Goal: Contribute content: Add original content to the website for others to see

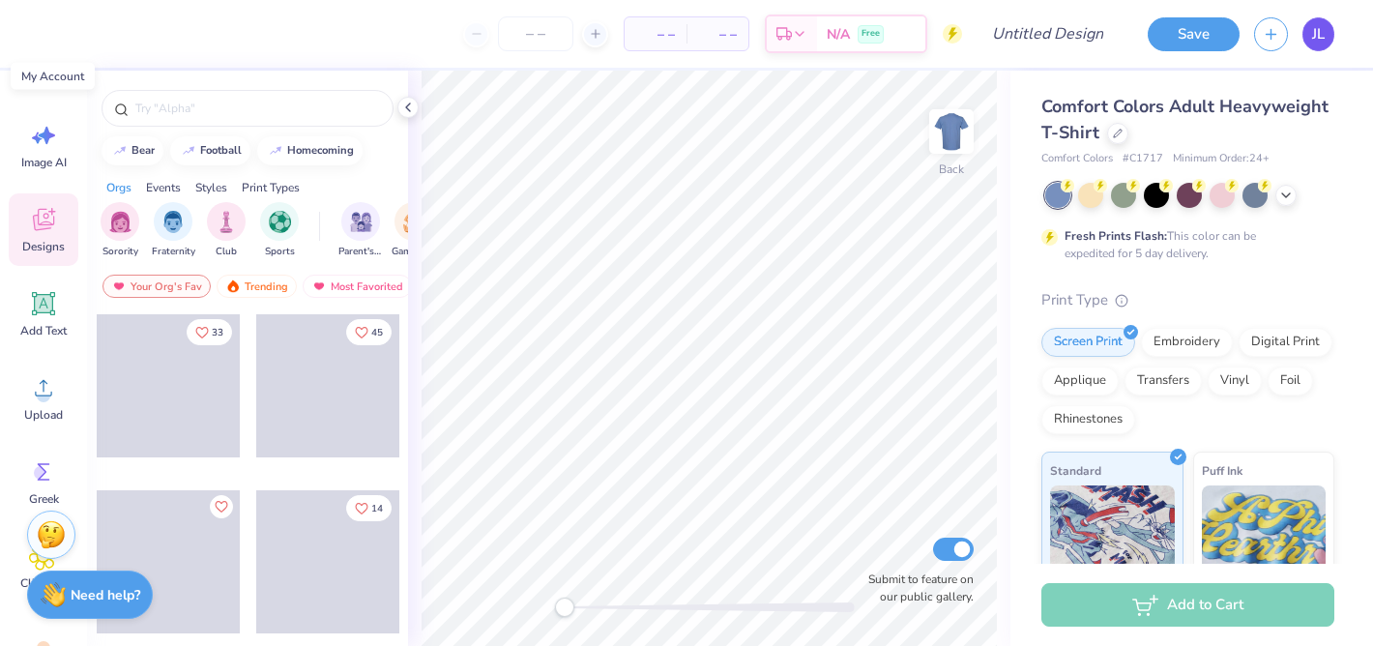
click at [1324, 31] on link "JL" at bounding box center [1318, 34] width 32 height 34
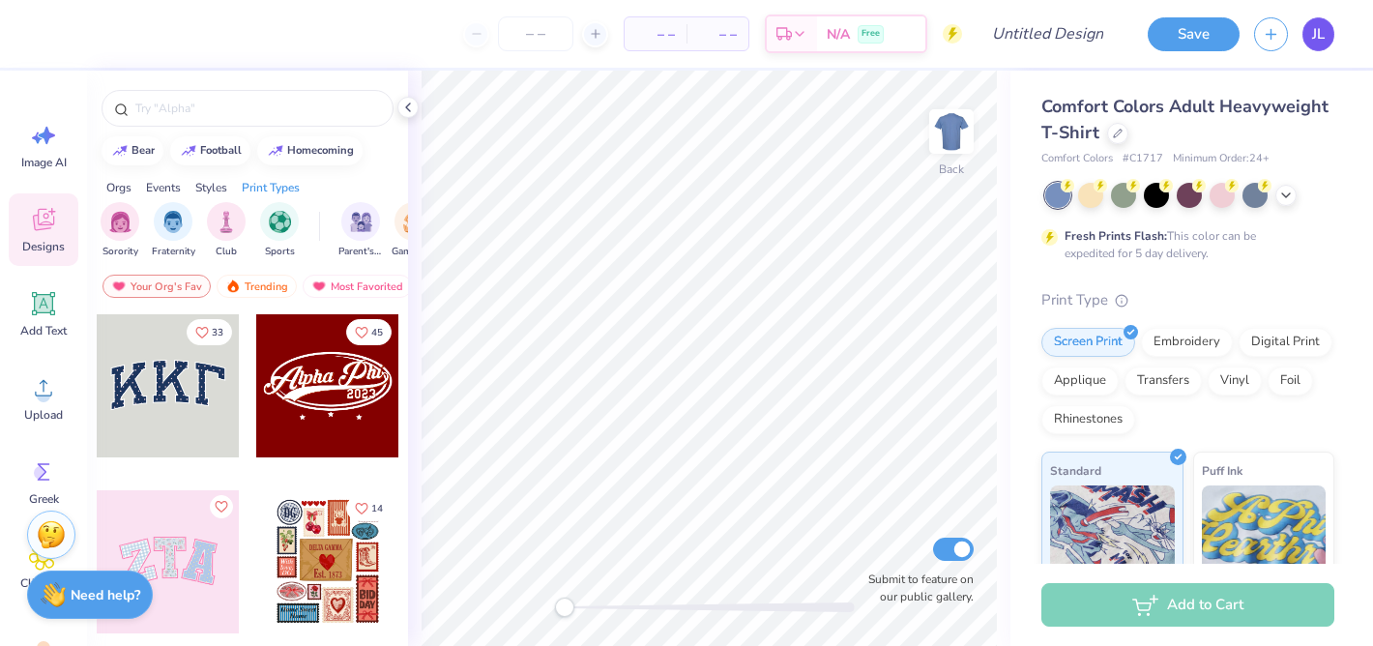
click at [1319, 33] on span "JL" at bounding box center [1318, 34] width 13 height 22
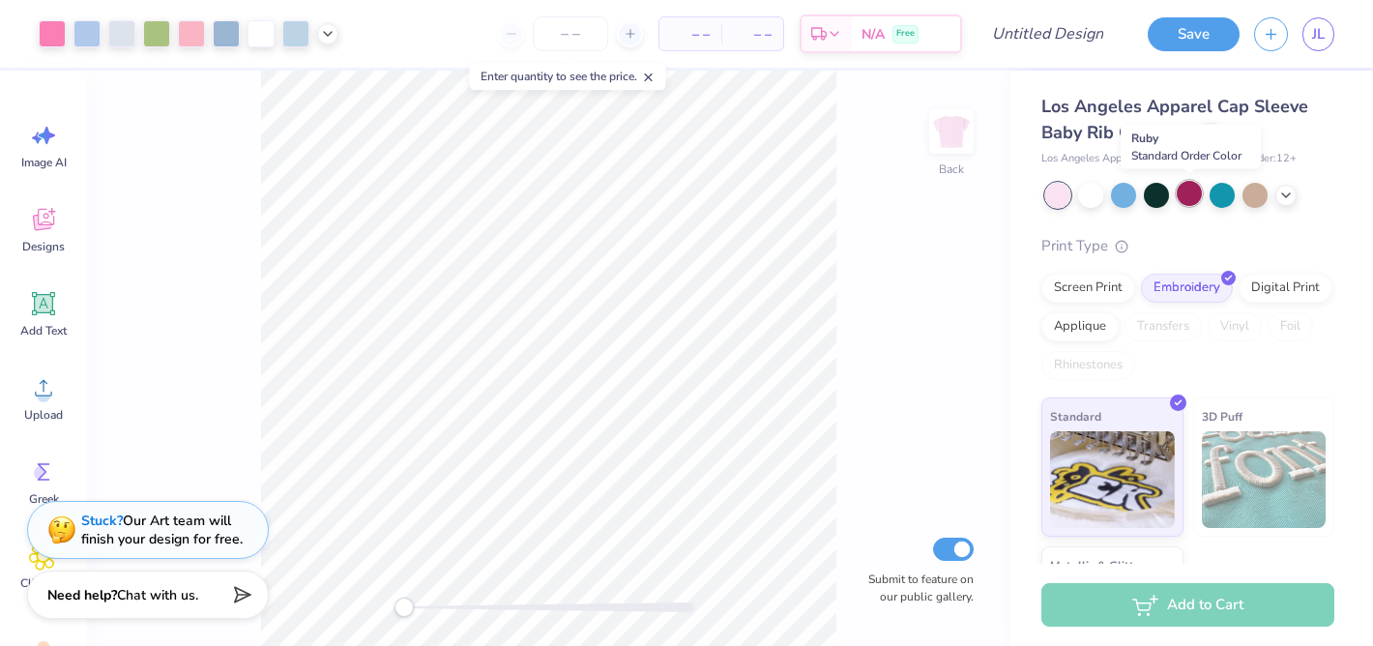
click at [1184, 196] on div at bounding box center [1189, 193] width 25 height 25
click at [1286, 192] on icon at bounding box center [1285, 193] width 15 height 15
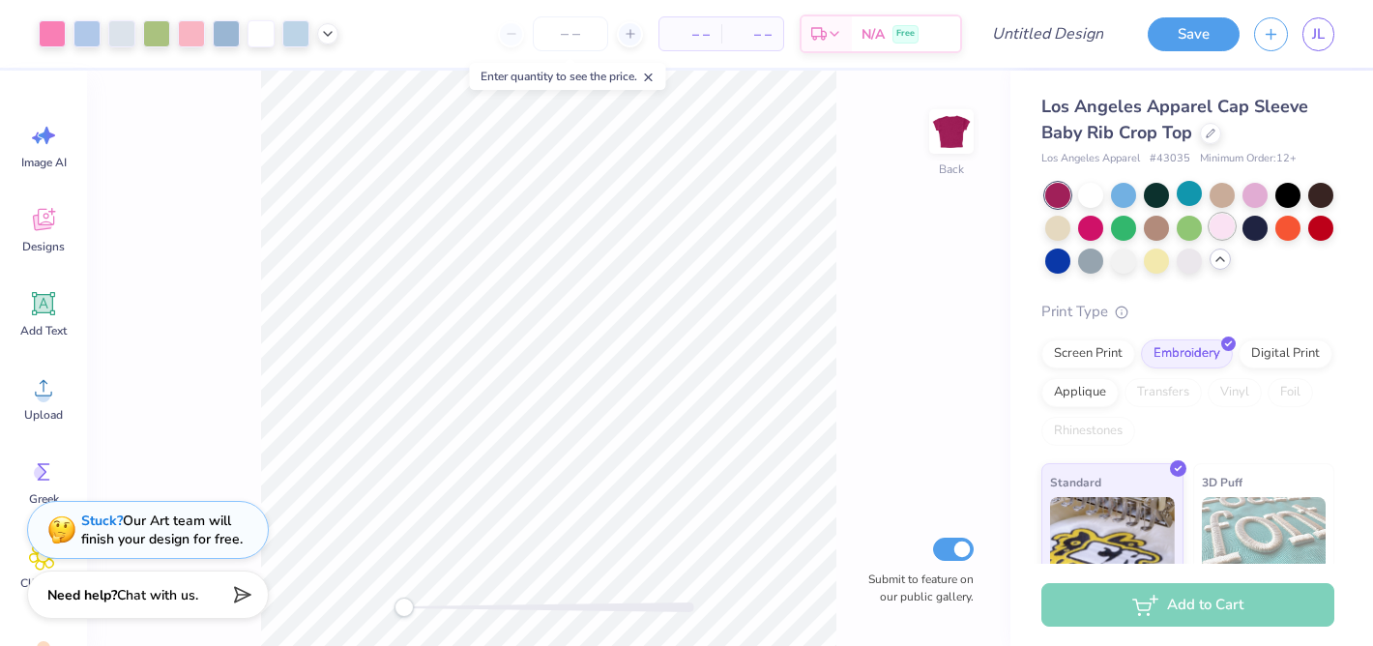
click at [1229, 226] on div at bounding box center [1221, 226] width 25 height 25
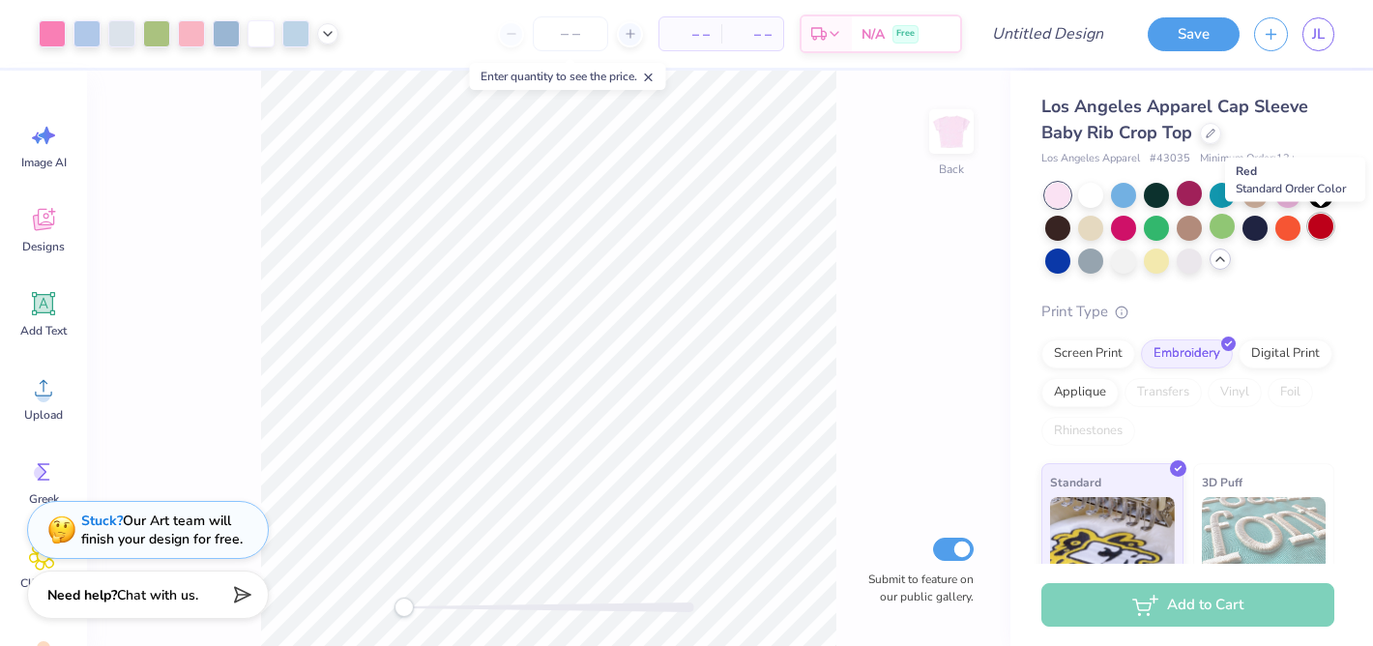
click at [1317, 224] on div at bounding box center [1320, 226] width 25 height 25
click at [1258, 229] on div at bounding box center [1254, 226] width 25 height 25
click at [1293, 199] on div at bounding box center [1287, 193] width 25 height 25
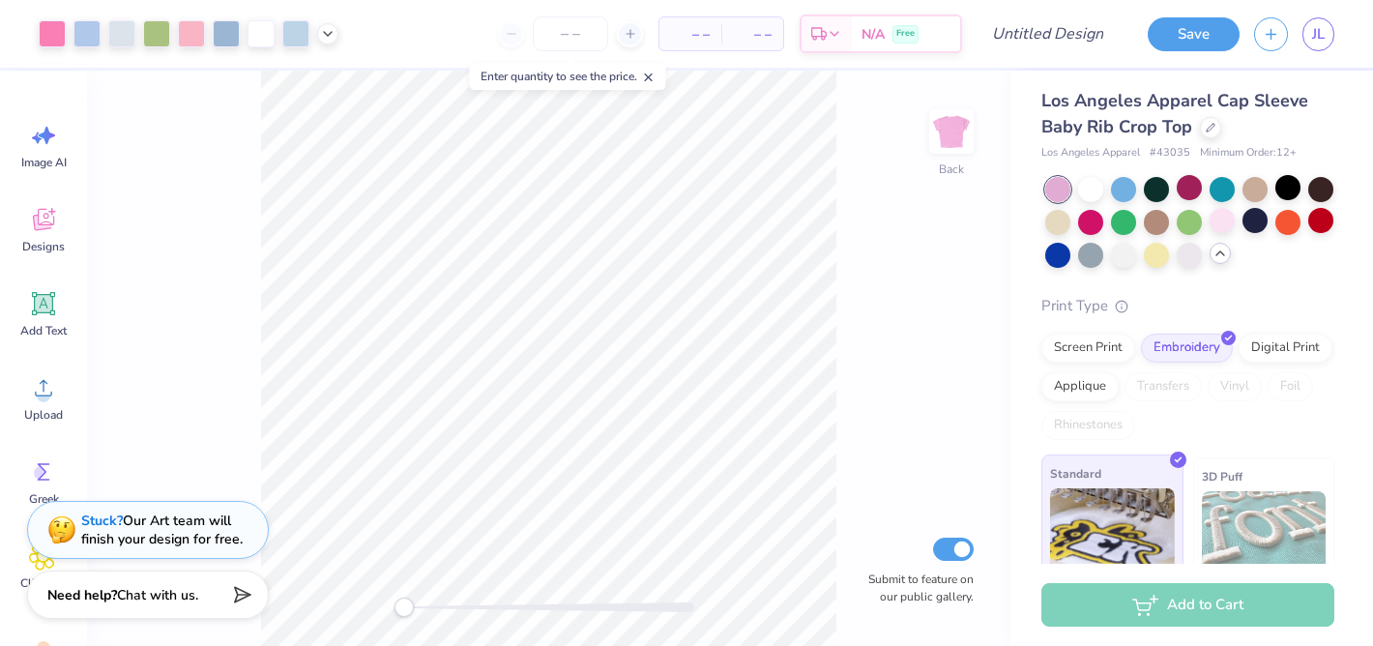
scroll to position [1, 0]
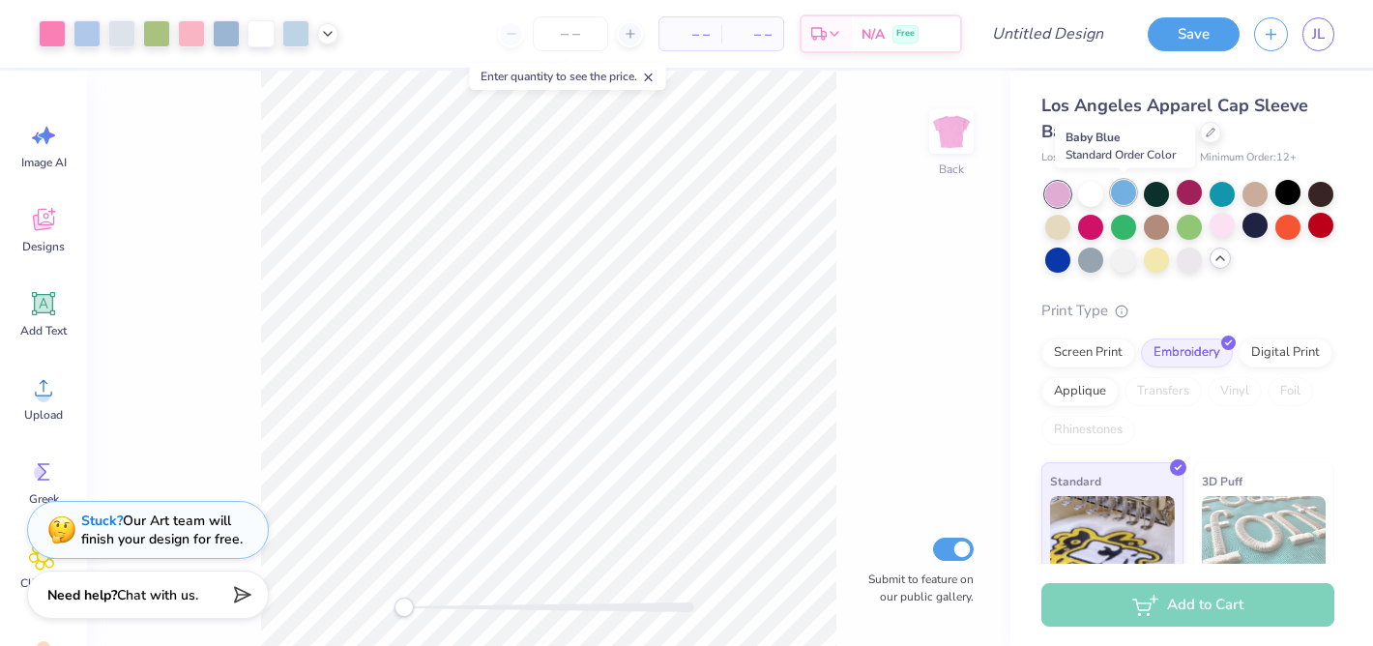
click at [1123, 193] on div at bounding box center [1123, 192] width 25 height 25
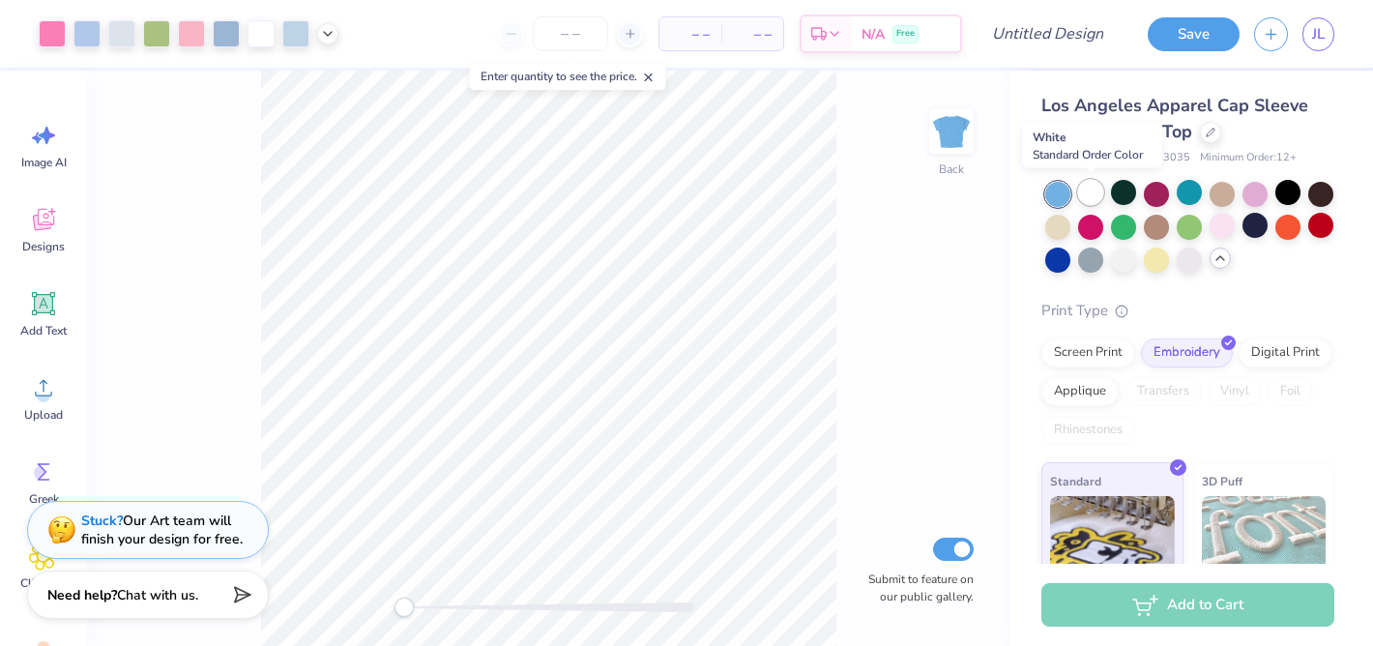
click at [1089, 189] on div at bounding box center [1090, 192] width 25 height 25
click at [49, 30] on div at bounding box center [52, 31] width 27 height 27
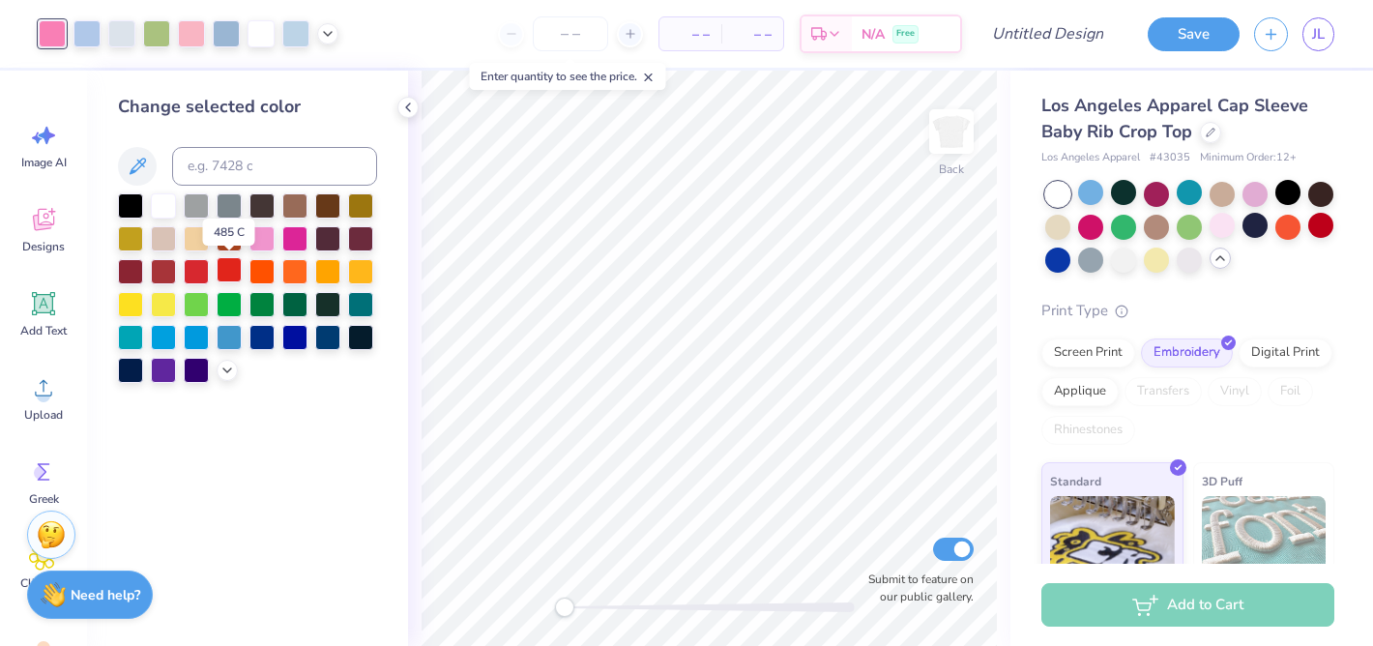
click at [228, 265] on div at bounding box center [229, 269] width 25 height 25
click at [86, 36] on div at bounding box center [86, 31] width 27 height 27
click at [233, 265] on div at bounding box center [229, 269] width 25 height 25
drag, startPoint x: 555, startPoint y: 606, endPoint x: 629, endPoint y: 601, distance: 74.6
click at [626, 602] on div "Accessibility label" at bounding box center [625, 606] width 19 height 19
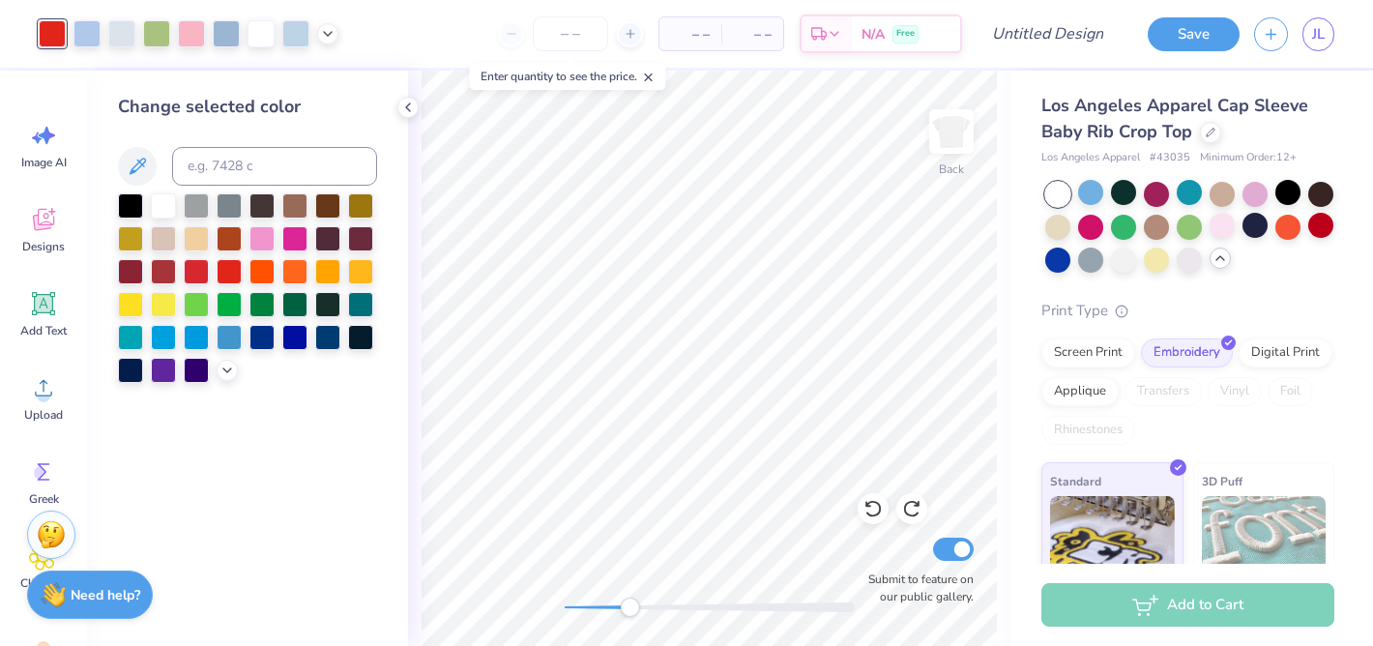
click at [52, 37] on div at bounding box center [52, 33] width 27 height 27
click at [131, 200] on div at bounding box center [130, 203] width 25 height 25
click at [82, 32] on div at bounding box center [86, 31] width 27 height 27
click at [198, 272] on div at bounding box center [196, 269] width 25 height 25
click at [229, 273] on div at bounding box center [229, 269] width 25 height 25
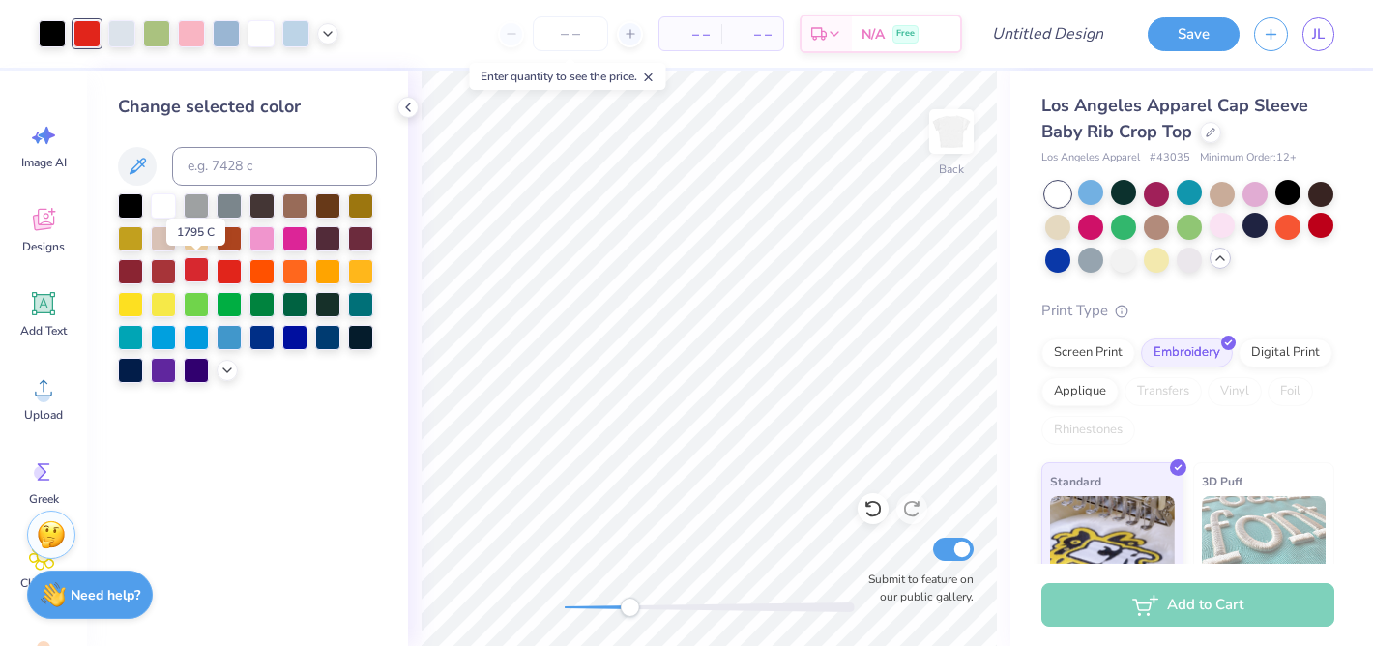
click at [196, 273] on div at bounding box center [196, 269] width 25 height 25
click at [145, 162] on icon at bounding box center [137, 166] width 23 height 23
click at [222, 365] on icon at bounding box center [226, 368] width 15 height 15
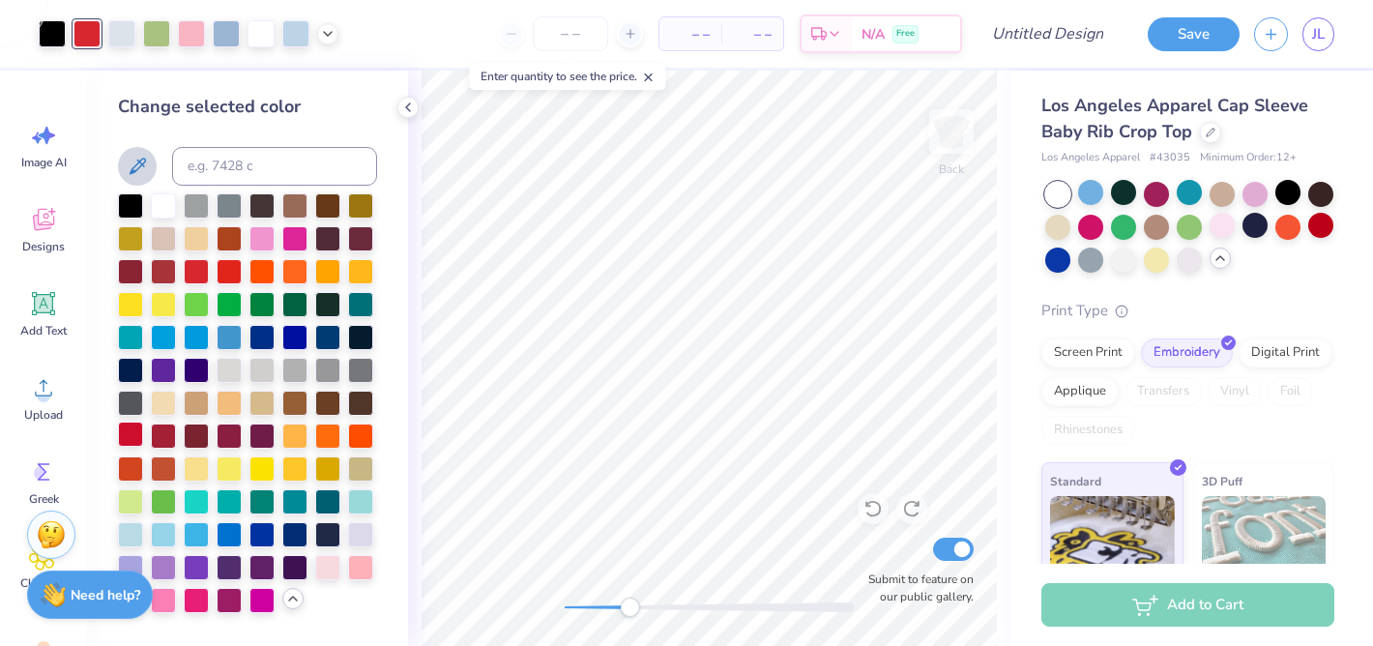
click at [130, 436] on div at bounding box center [130, 433] width 25 height 25
click at [122, 34] on div at bounding box center [121, 31] width 27 height 27
click at [227, 271] on div at bounding box center [229, 269] width 25 height 25
click at [160, 210] on div at bounding box center [163, 203] width 25 height 25
click at [294, 35] on div at bounding box center [295, 31] width 27 height 27
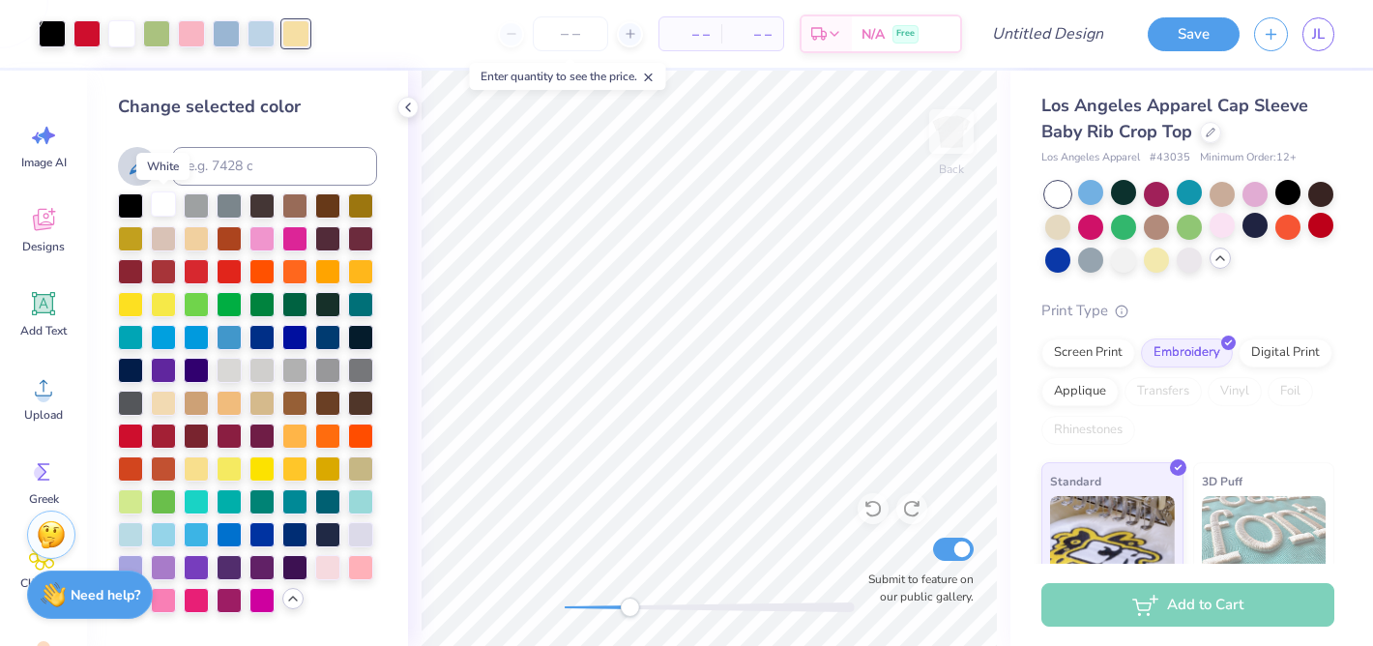
click at [162, 202] on div at bounding box center [163, 203] width 25 height 25
click at [162, 39] on div at bounding box center [156, 31] width 27 height 27
click at [224, 273] on div at bounding box center [229, 269] width 25 height 25
click at [196, 39] on div at bounding box center [191, 31] width 27 height 27
click at [225, 265] on div at bounding box center [229, 269] width 25 height 25
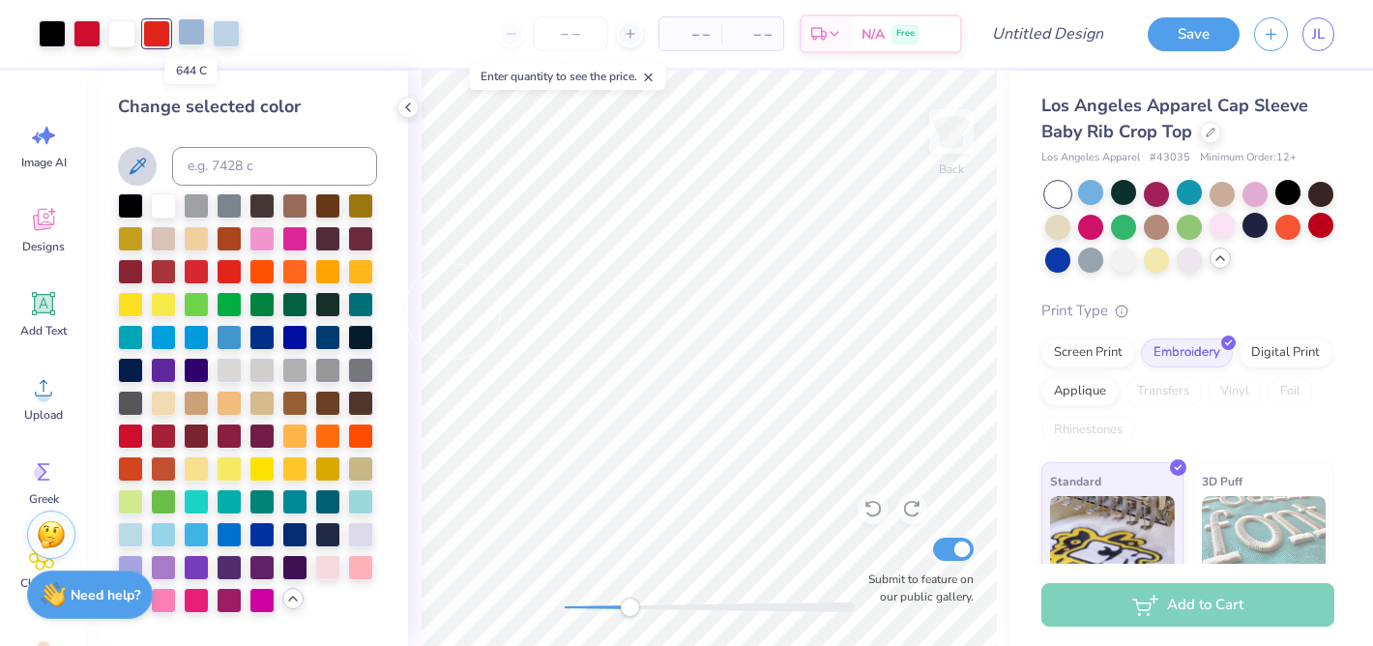
click at [194, 32] on div at bounding box center [191, 31] width 27 height 27
click at [129, 202] on div at bounding box center [130, 203] width 25 height 25
click at [197, 27] on div at bounding box center [191, 31] width 27 height 27
click at [127, 428] on div at bounding box center [130, 433] width 25 height 25
click at [160, 34] on div at bounding box center [156, 31] width 27 height 27
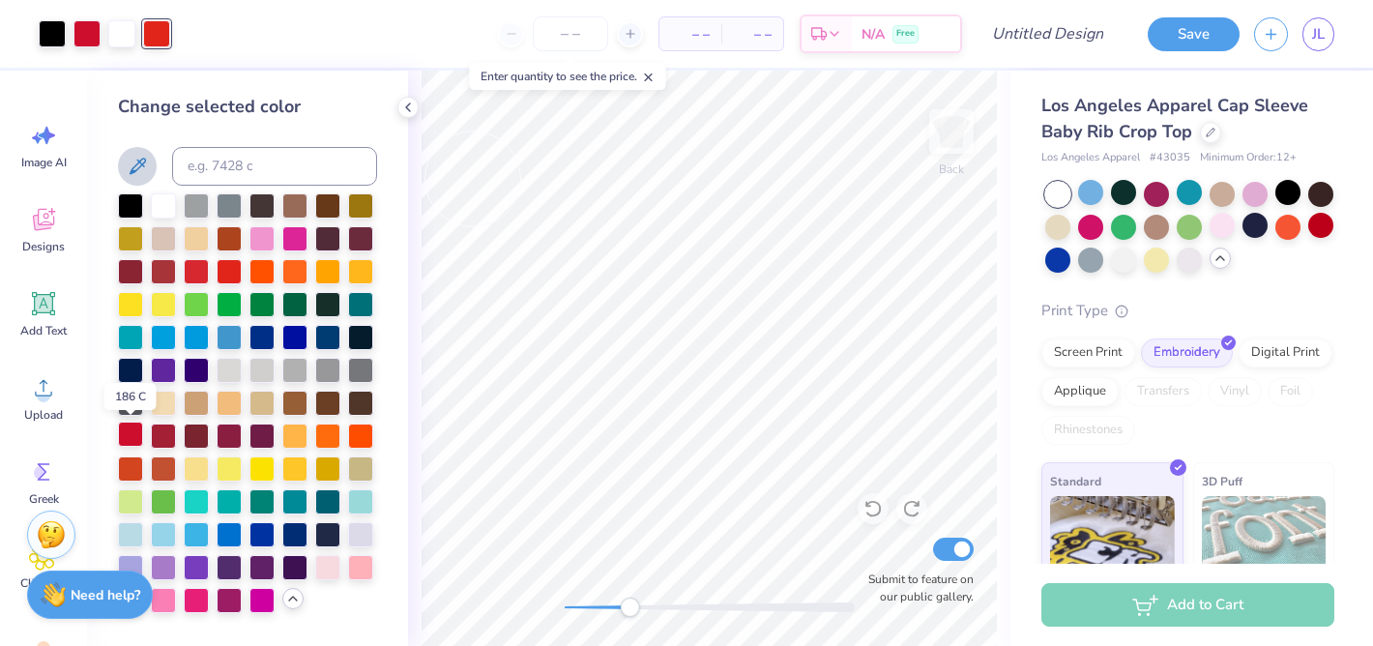
click at [131, 421] on div at bounding box center [130, 433] width 25 height 25
click at [48, 31] on div at bounding box center [52, 31] width 27 height 27
click at [92, 31] on div at bounding box center [86, 31] width 27 height 27
click at [544, 603] on div "Back Submit to feature on our public gallery." at bounding box center [709, 358] width 602 height 575
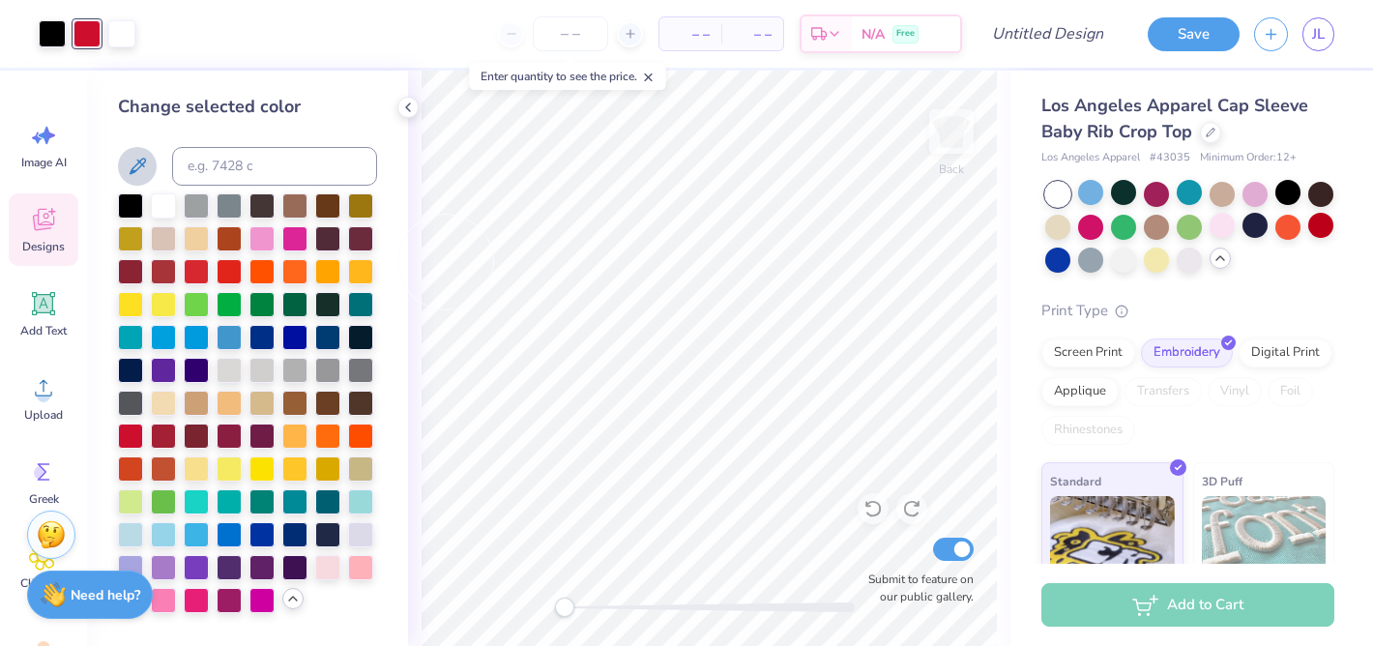
click at [44, 221] on icon at bounding box center [43, 219] width 29 height 29
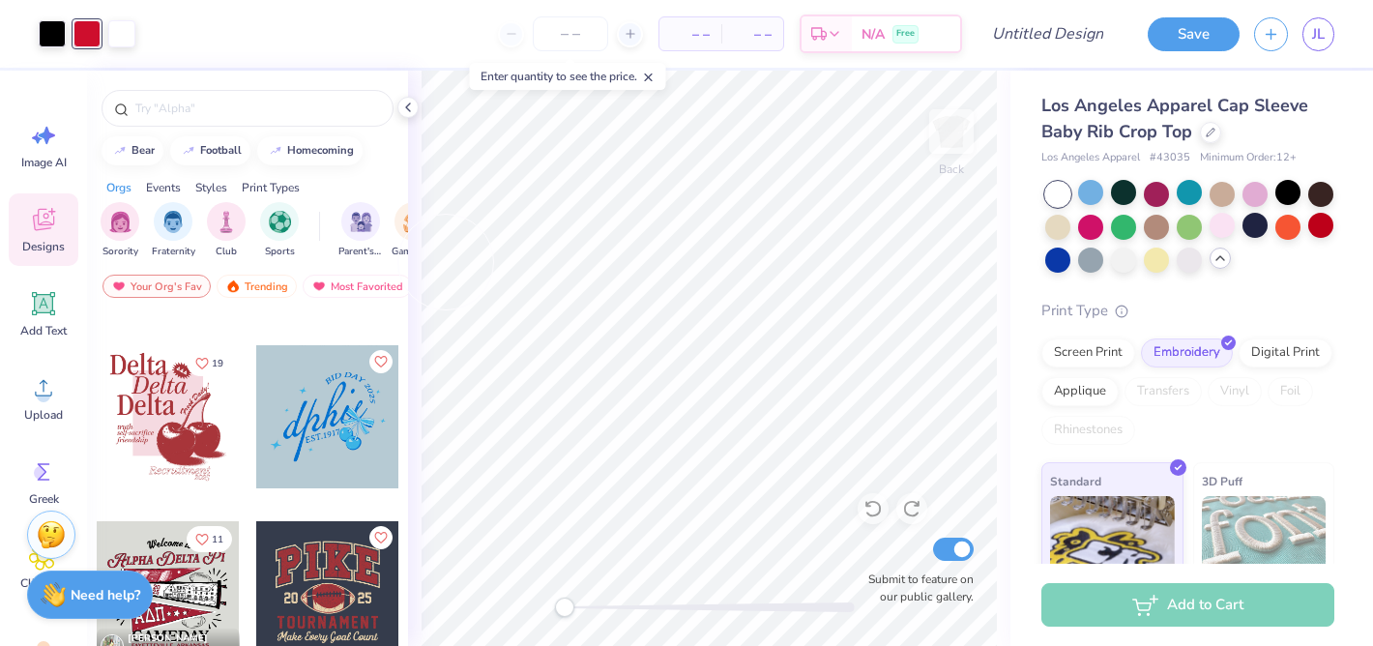
scroll to position [2612, 0]
